Goal: Task Accomplishment & Management: Manage account settings

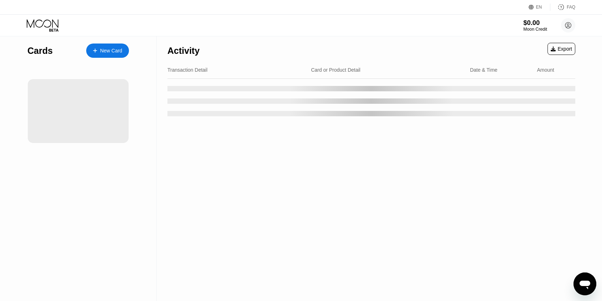
click at [543, 27] on div "Moon Credit" at bounding box center [536, 29] width 24 height 5
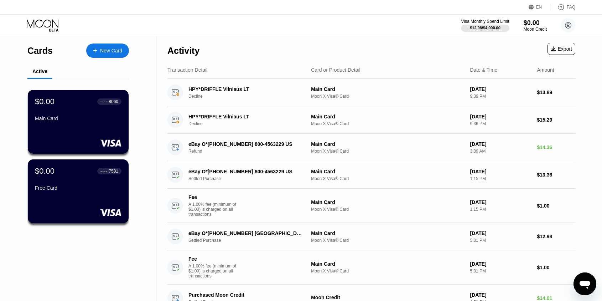
click at [529, 18] on div "Visa Monthly Spend Limit $12.98 / $4,000.00 $0.00 Moon Credit Prateek Bansal do…" at bounding box center [518, 25] width 114 height 14
click at [530, 25] on div "$0.00" at bounding box center [536, 22] width 24 height 7
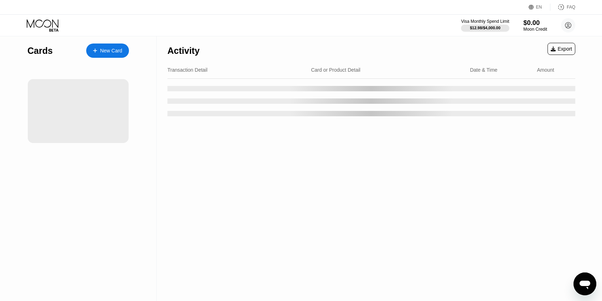
click at [531, 30] on div "Moon Credit" at bounding box center [536, 29] width 24 height 5
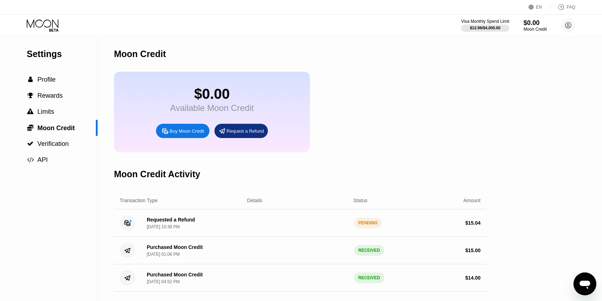
click at [172, 220] on div "Requested a Refund" at bounding box center [171, 220] width 48 height 6
click at [177, 127] on div "Buy Moon Credit" at bounding box center [182, 131] width 53 height 14
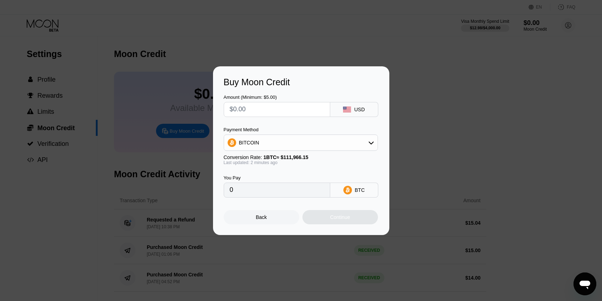
click at [371, 61] on div at bounding box center [301, 150] width 602 height 301
click at [243, 223] on div "Back" at bounding box center [262, 217] width 76 height 14
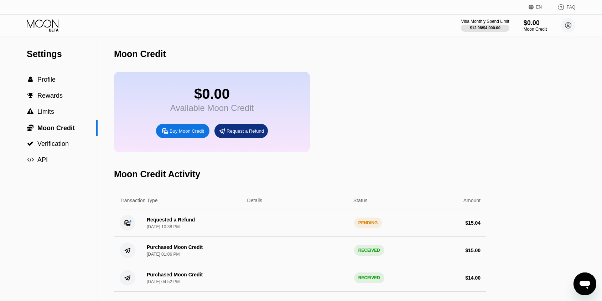
click at [228, 123] on div "$0.00 Available Moon Credit Buy Moon Credit Request a Refund" at bounding box center [212, 112] width 196 height 81
click at [232, 126] on div "Request a Refund" at bounding box center [241, 131] width 53 height 14
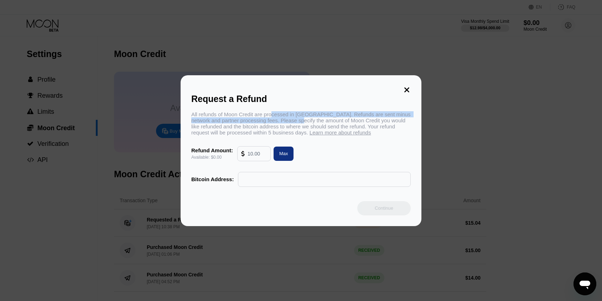
drag, startPoint x: 275, startPoint y: 114, endPoint x: 296, endPoint y: 116, distance: 21.1
click at [298, 117] on div "All refunds of Moon Credit are processed in Bitcoin. Refunds are sent minus net…" at bounding box center [301, 123] width 220 height 24
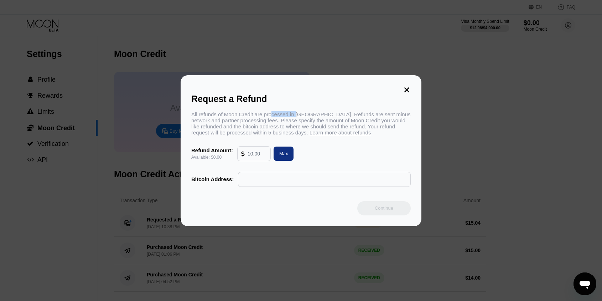
click at [296, 116] on div "All refunds of Moon Credit are processed in Bitcoin. Refunds are sent minus net…" at bounding box center [301, 123] width 220 height 24
click at [407, 83] on div "Request a Refund All refunds of Moon Credit are processed in Bitcoin. Refunds a…" at bounding box center [301, 150] width 241 height 151
click at [407, 87] on icon at bounding box center [407, 90] width 8 height 8
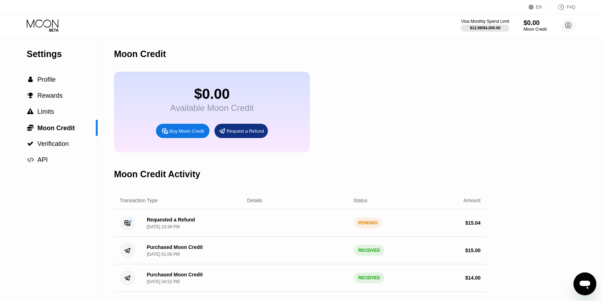
click at [166, 221] on div "Requested a Refund" at bounding box center [171, 220] width 48 height 6
click at [568, 273] on div "Settings  Profile  Rewards  Limits  Moon Credit  Verification  API Moon C…" at bounding box center [301, 168] width 602 height 264
click at [581, 274] on div "Open messaging window" at bounding box center [585, 283] width 21 height 21
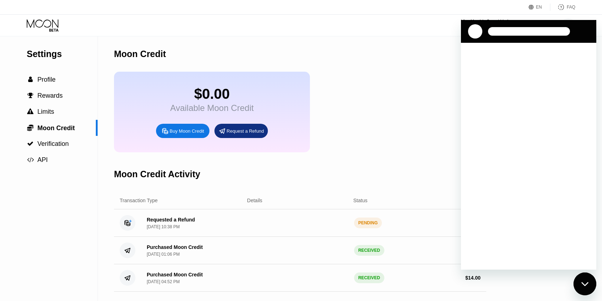
click at [581, 278] on div "Close messaging window" at bounding box center [585, 283] width 21 height 21
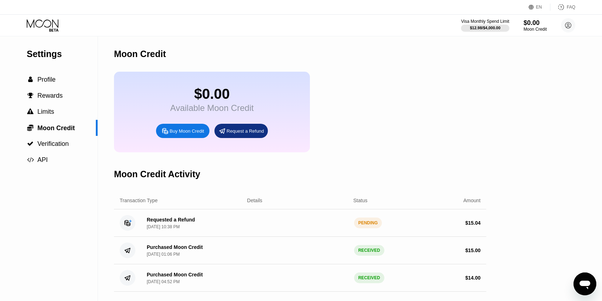
click at [579, 278] on icon "Open messaging window" at bounding box center [585, 283] width 13 height 13
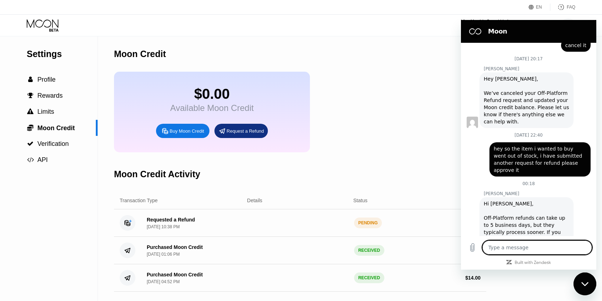
scroll to position [318, 0]
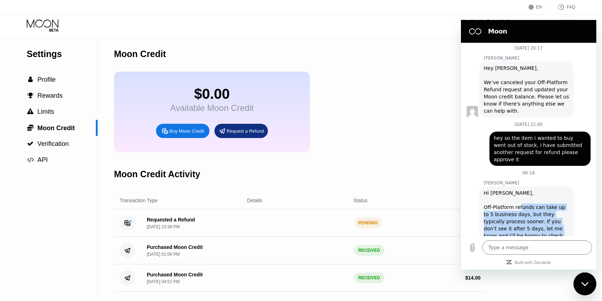
drag, startPoint x: 520, startPoint y: 193, endPoint x: 539, endPoint y: 225, distance: 36.7
click at [539, 225] on div "Hi Prateek, Off-Platform refunds can take up to 5 business days, but they typic…" at bounding box center [527, 217] width 86 height 57
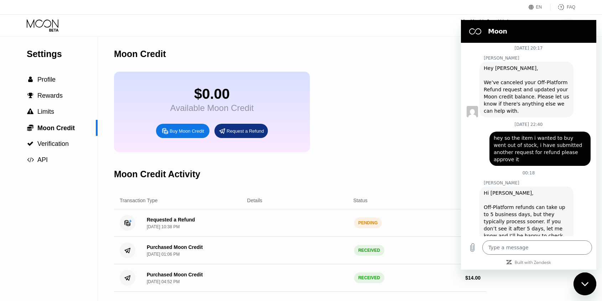
click at [581, 291] on div "Close messaging window" at bounding box center [585, 283] width 21 height 21
type textarea "x"
